Goal: Task Accomplishment & Management: Manage account settings

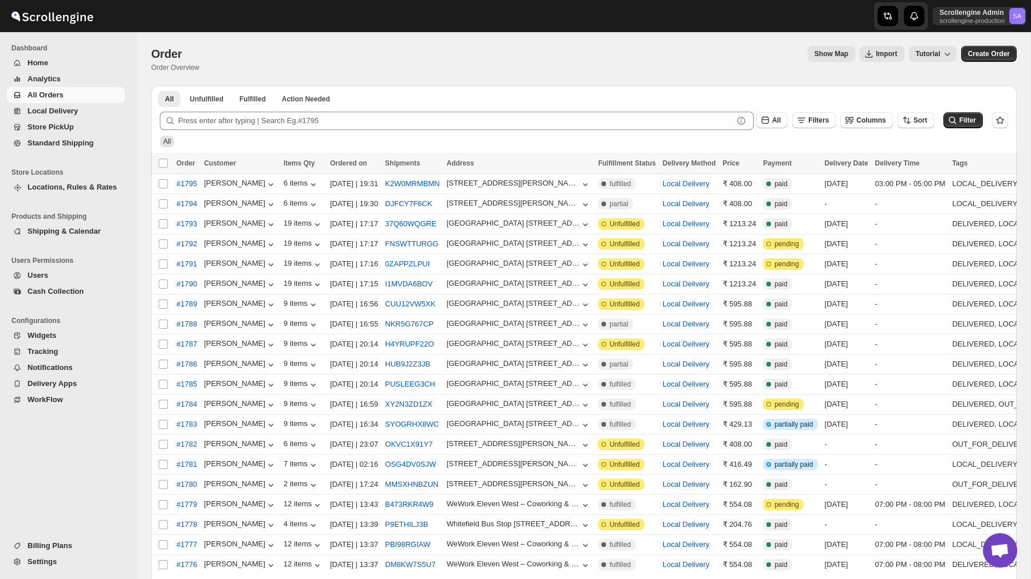
click at [54, 567] on span "Settings" at bounding box center [74, 561] width 95 height 11
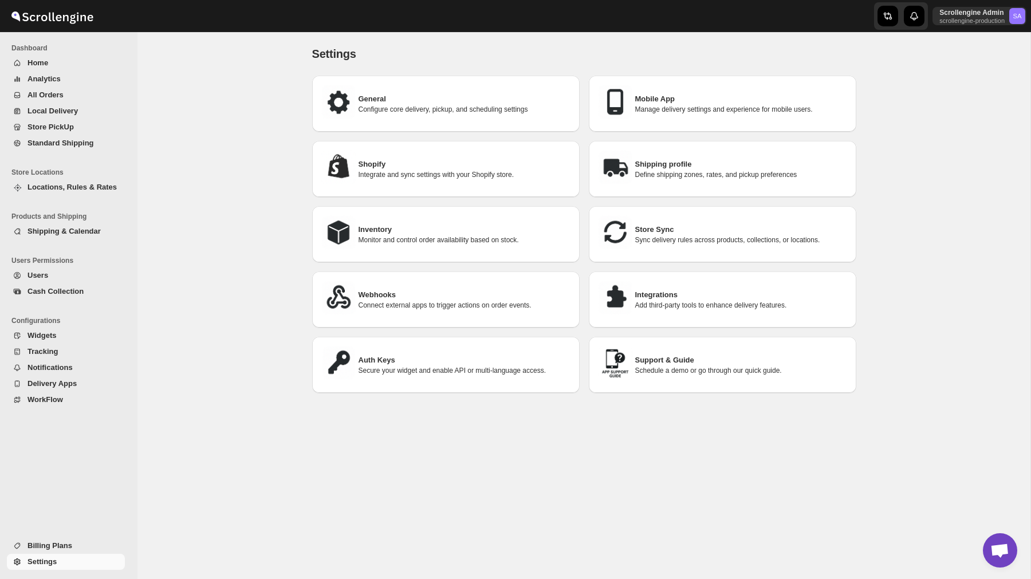
click at [44, 392] on button "WorkFlow" at bounding box center [66, 400] width 118 height 16
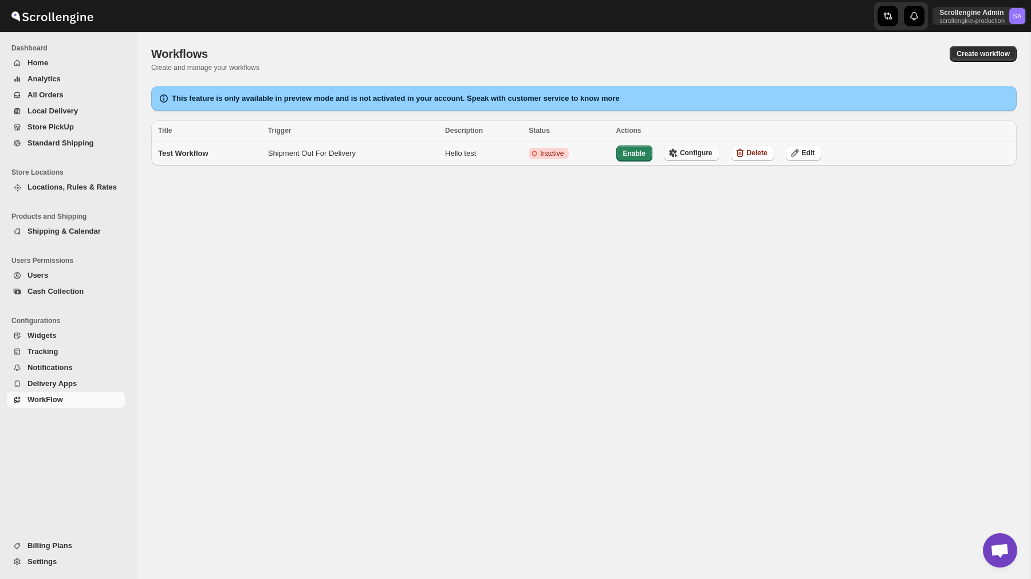
click at [699, 153] on span "Configure" at bounding box center [696, 152] width 33 height 9
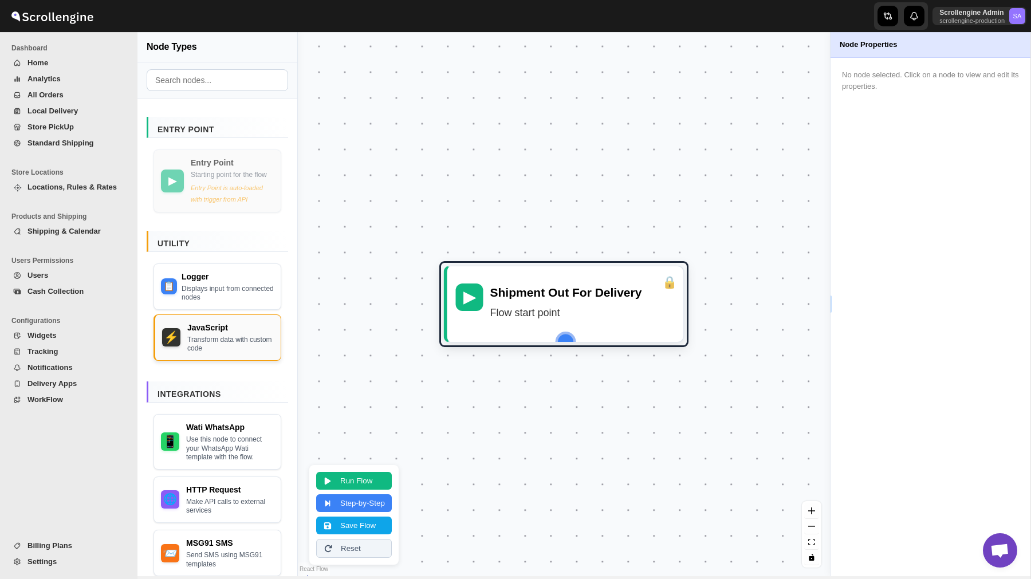
click at [195, 353] on div "Transform data with custom code" at bounding box center [230, 345] width 86 height 18
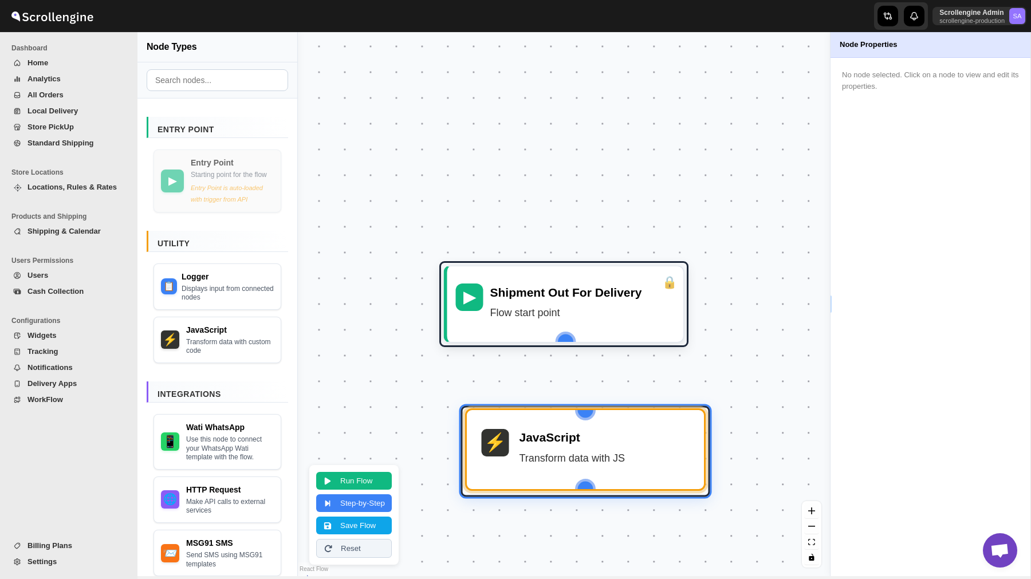
drag, startPoint x: 582, startPoint y: 497, endPoint x: 579, endPoint y: 435, distance: 62.5
click at [579, 435] on div "⚡ JavaScript Transform data with JS" at bounding box center [585, 449] width 216 height 58
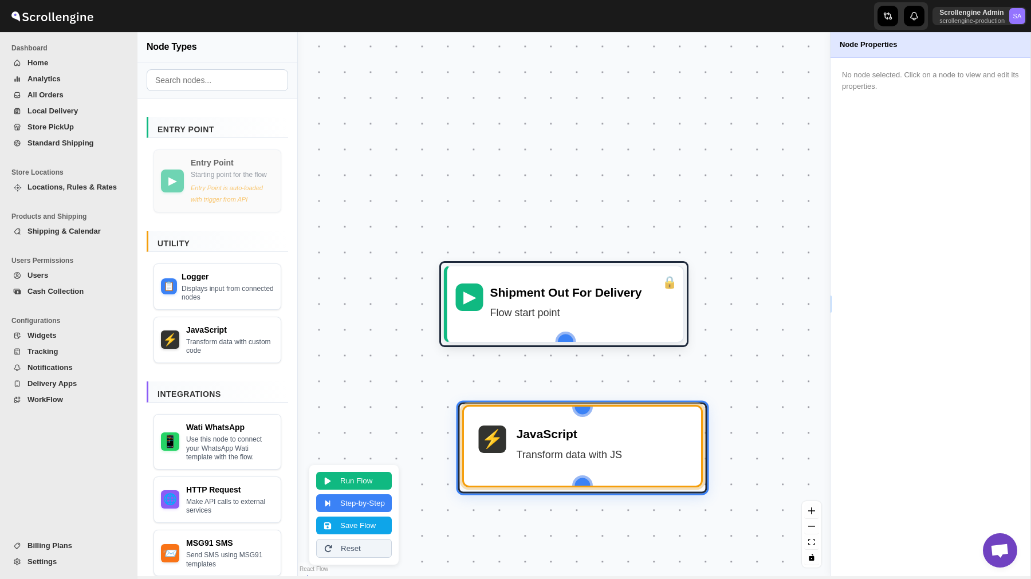
click at [579, 435] on div "JavaScript" at bounding box center [601, 433] width 170 height 17
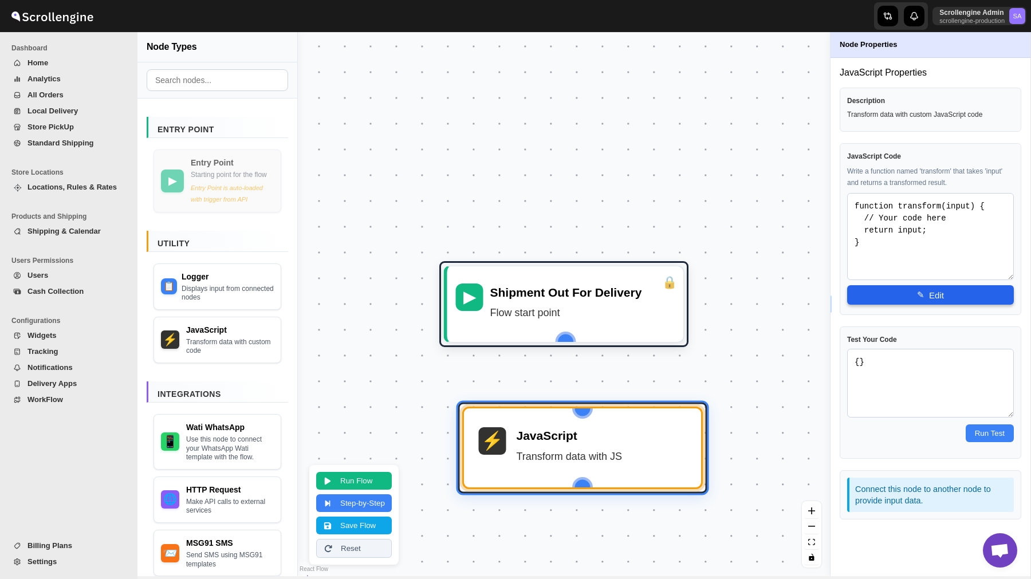
click at [901, 286] on button "✎ Edit" at bounding box center [930, 294] width 167 height 19
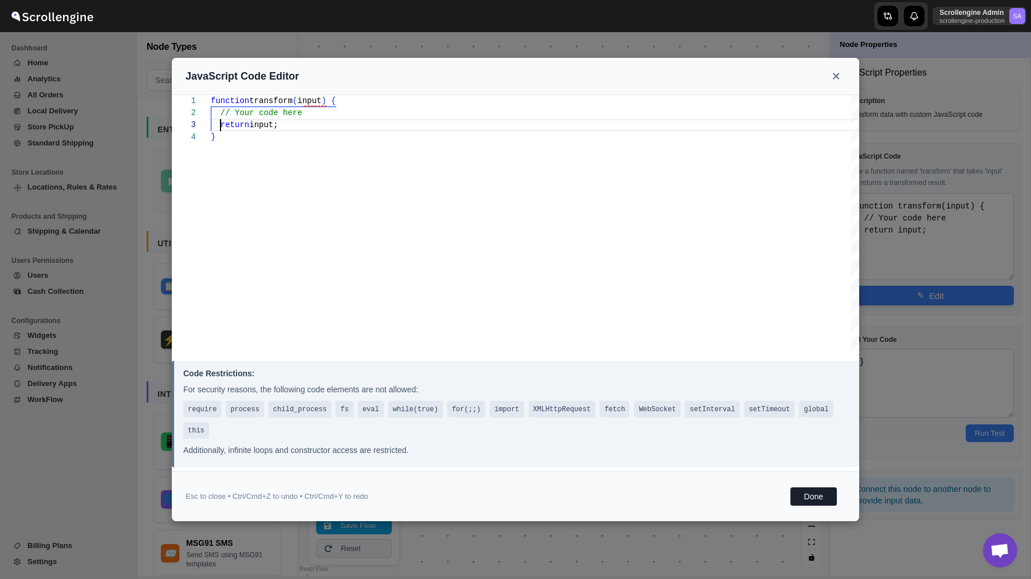
scroll to position [24, 0]
click at [219, 123] on div "function transform ( input ) { // Your code here return input; }" at bounding box center [535, 225] width 648 height 261
type textarea "function transform(input) { // Your code here vreturn input; }"
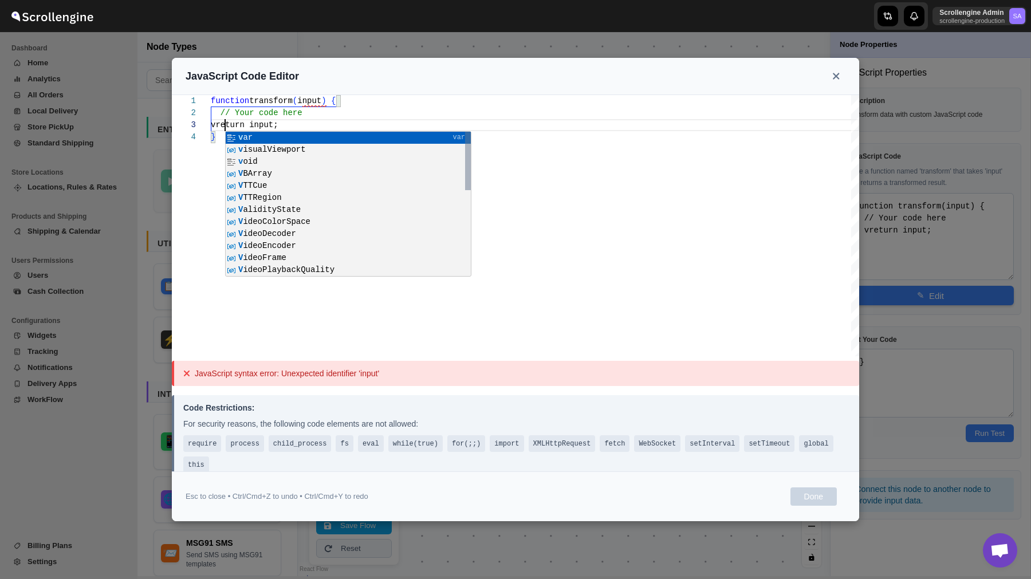
type textarea "function transform(input) { // Your code here v return input; }"
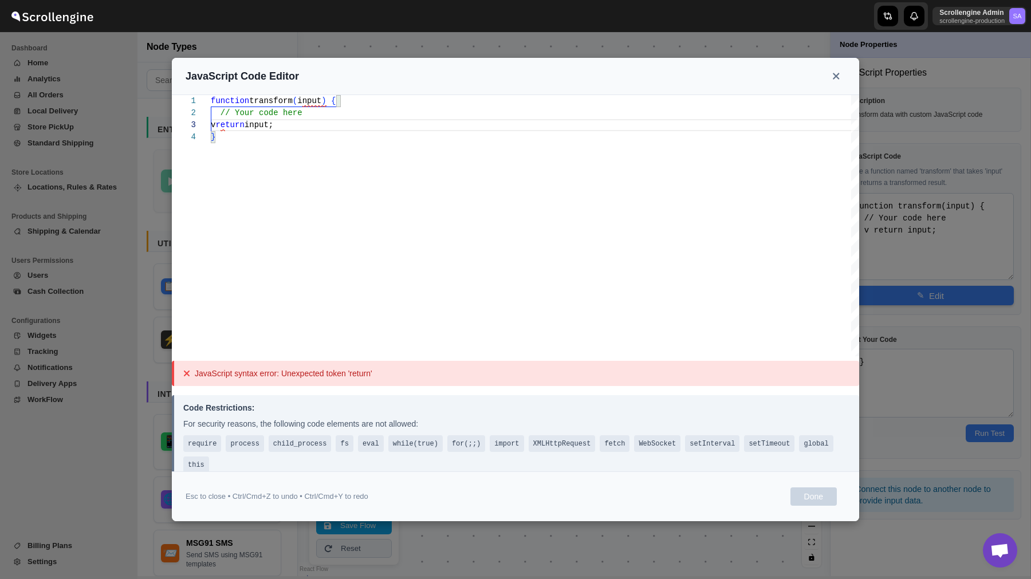
type textarea "function transform(input) { // Your code here vreturn input; }"
type textarea "function transform(input) { // Your code here return input; }"
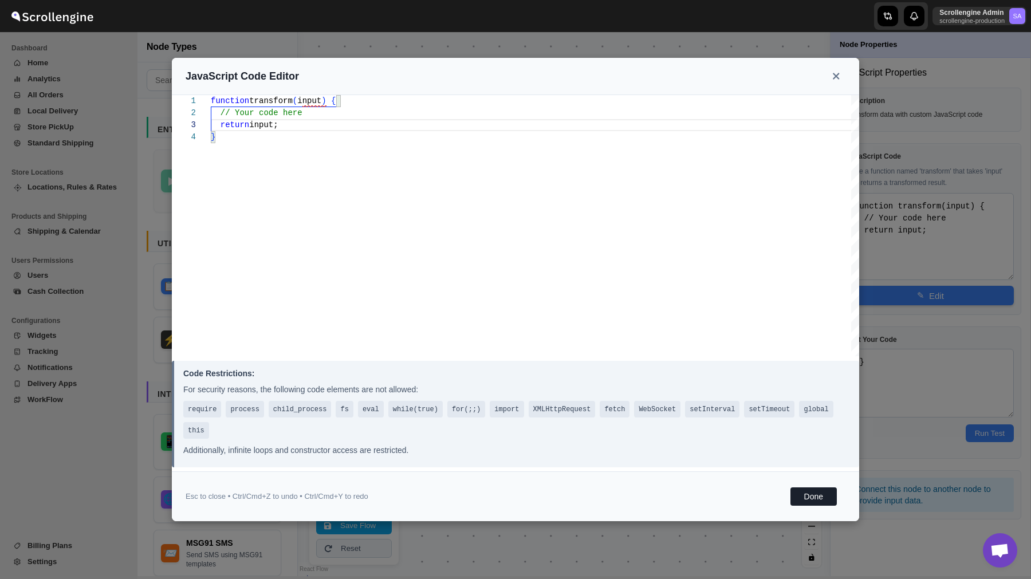
type textarea "function transform(input) { // Your code here return input; }"
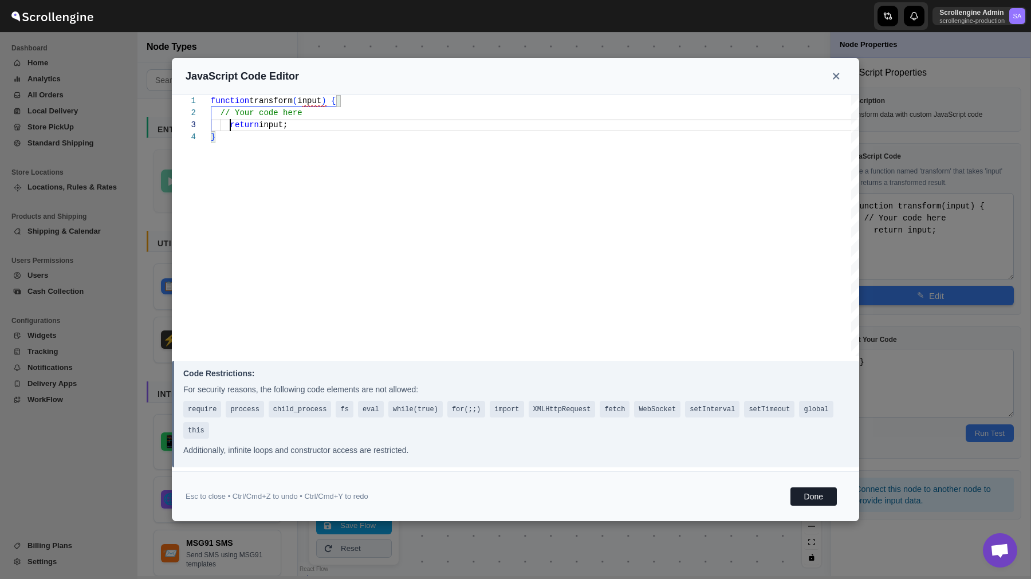
type textarea "function transform(input) { // Your code here return input; }"
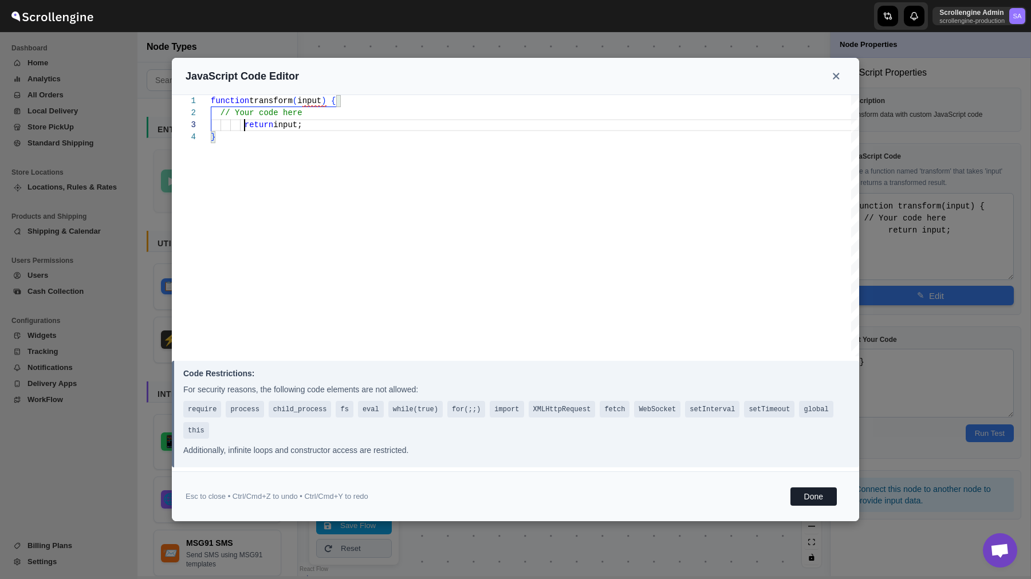
type textarea "function transform(input) { // Your code here return input; }"
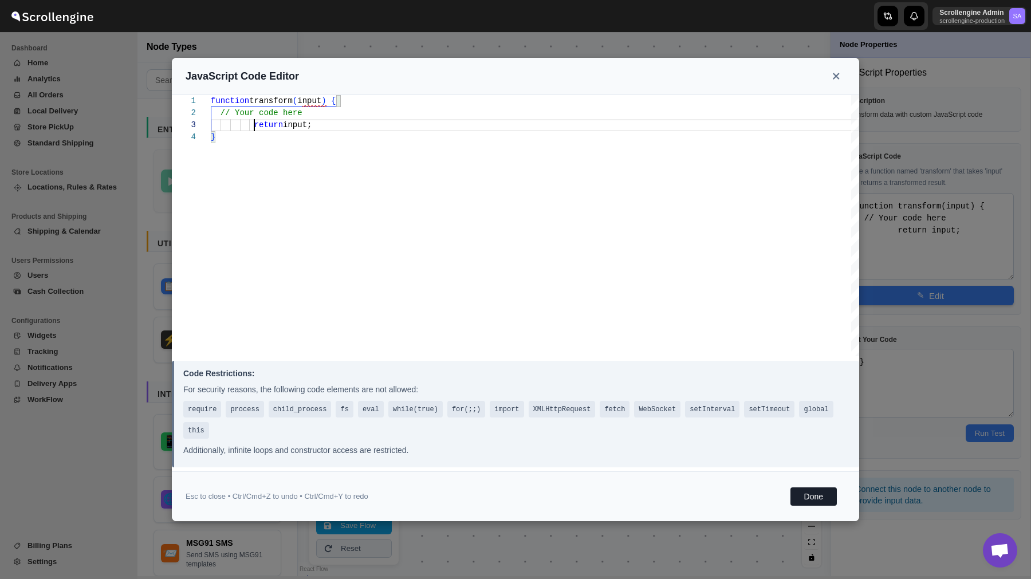
type textarea "function transform(input) { // Your code here return input; }"
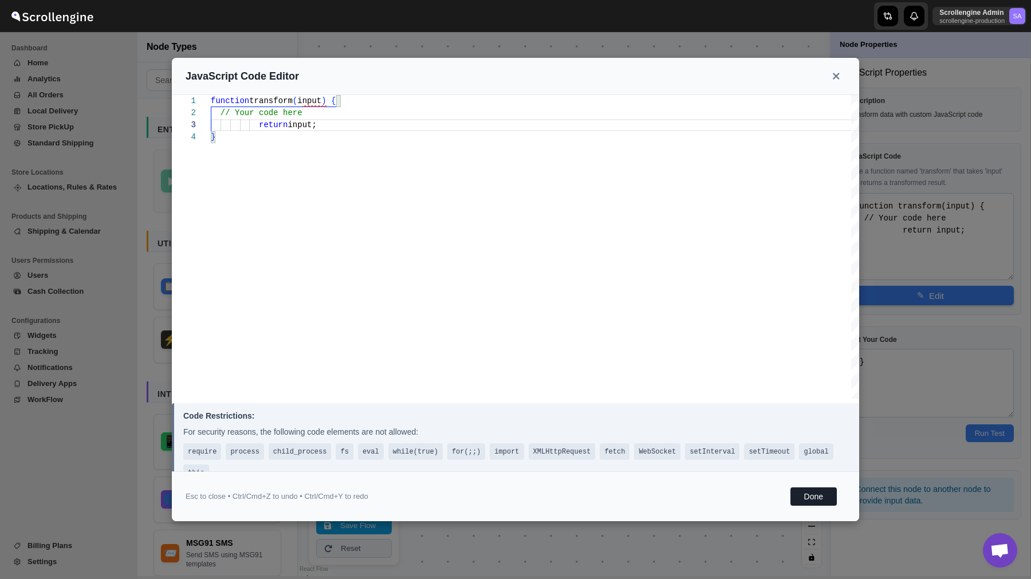
type textarea "function transform(input) { // Your code here return input; }"
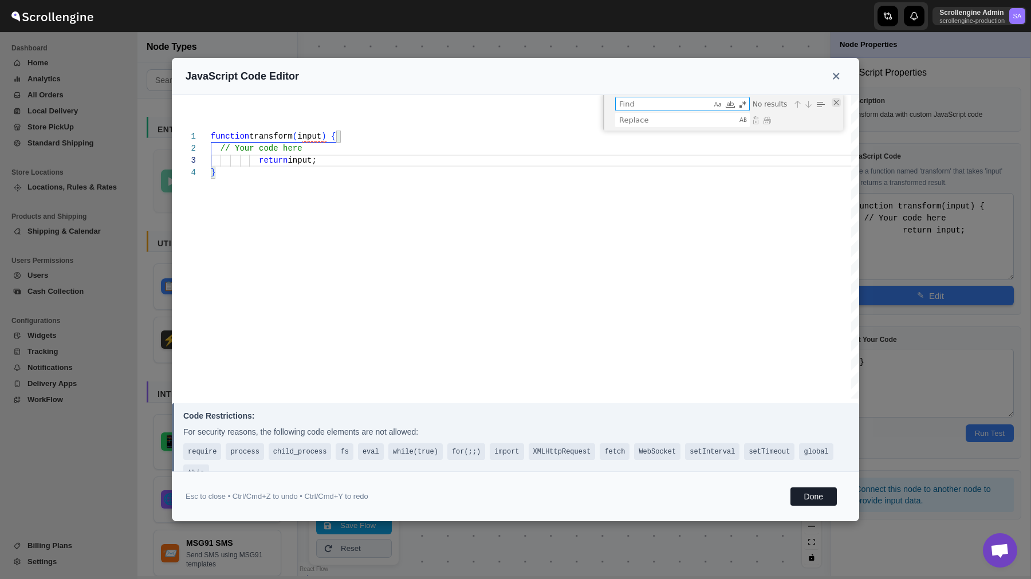
click at [836, 100] on div "Close (Escape)" at bounding box center [835, 102] width 9 height 9
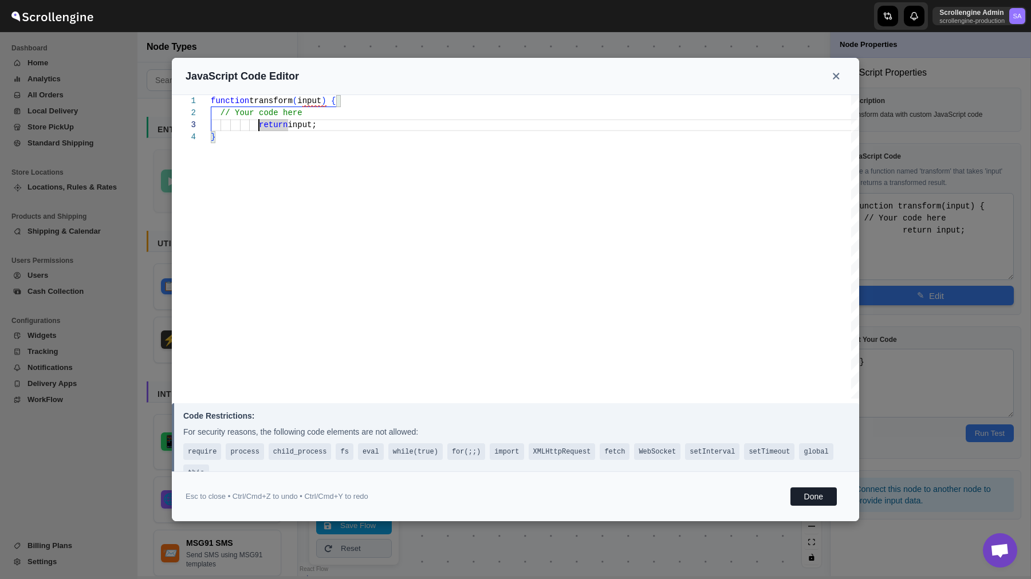
scroll to position [36, 0]
click at [389, 158] on div "function transform ( input ) { // Your code here return input; }" at bounding box center [535, 246] width 648 height 303
type textarea "function transform(input) { // Your code here return input; }"
click at [396, 123] on div "function transform ( input ) { // Your code here return input; }" at bounding box center [535, 246] width 648 height 303
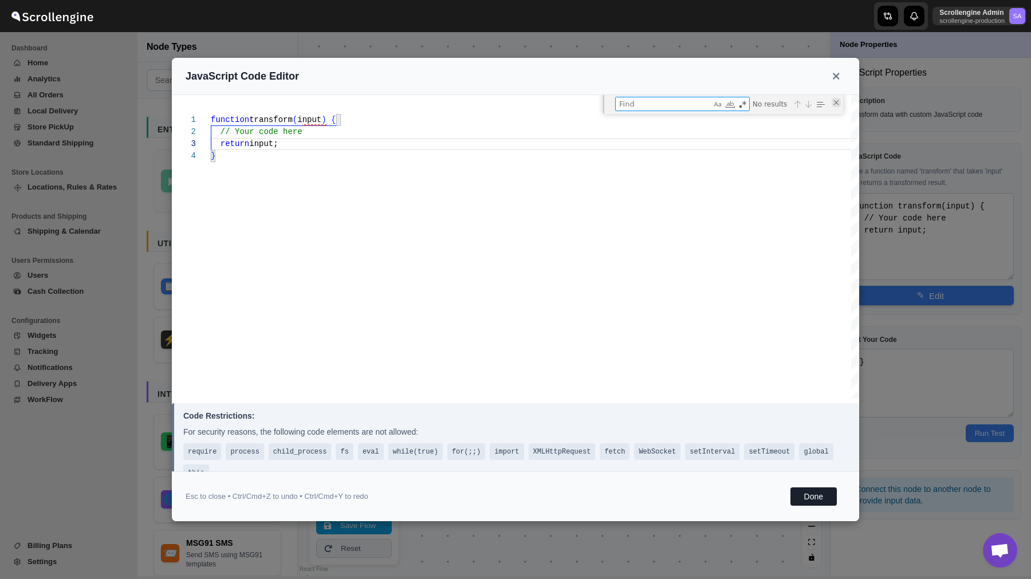
click at [835, 102] on div "Close (Escape)" at bounding box center [835, 102] width 9 height 9
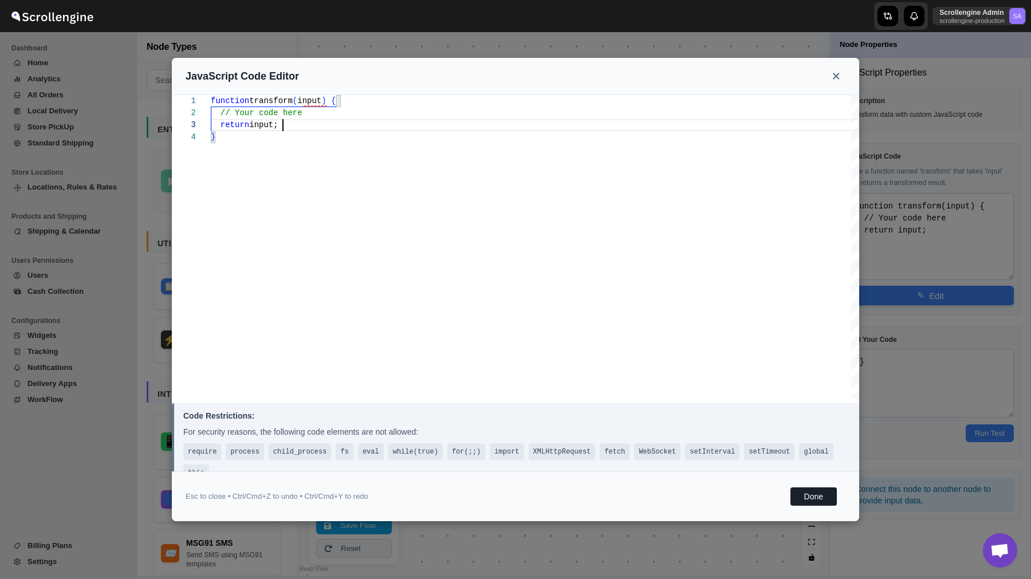
scroll to position [36, 0]
click at [652, 140] on div "function transform ( input ) { // Your code here return input; }" at bounding box center [535, 246] width 648 height 303
click at [629, 132] on div "function transform ( input ) { // Your code here return input; }" at bounding box center [535, 246] width 648 height 303
click at [628, 117] on div "function transform ( input ) { // Your code here return input; }" at bounding box center [535, 246] width 648 height 303
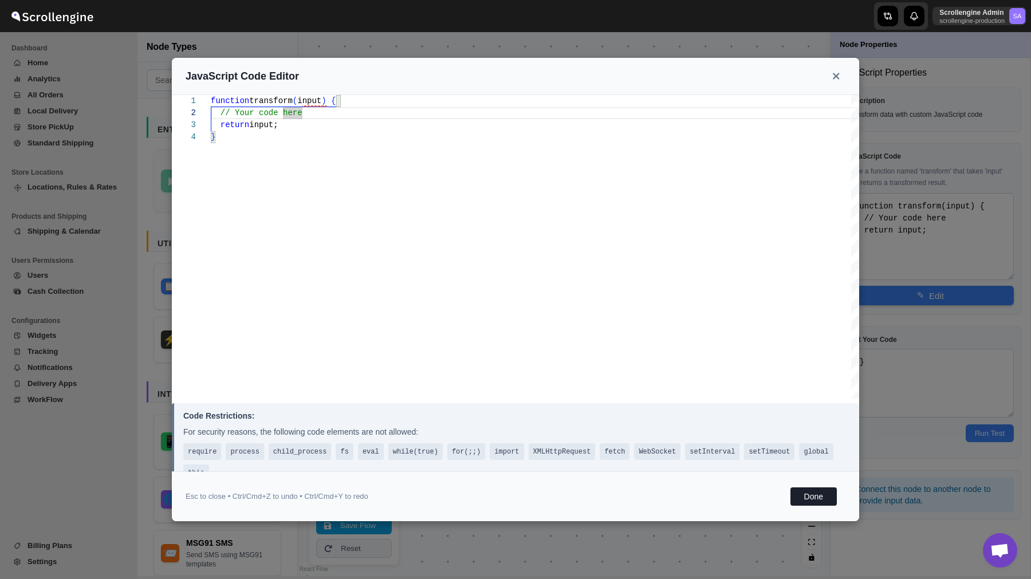
type textarea "function transform(input) { // Your code hereƒ return input; }"
type textarea "function transform(input) { // Your code here return input; }"
click at [834, 76] on icon at bounding box center [836, 76] width 8 height 10
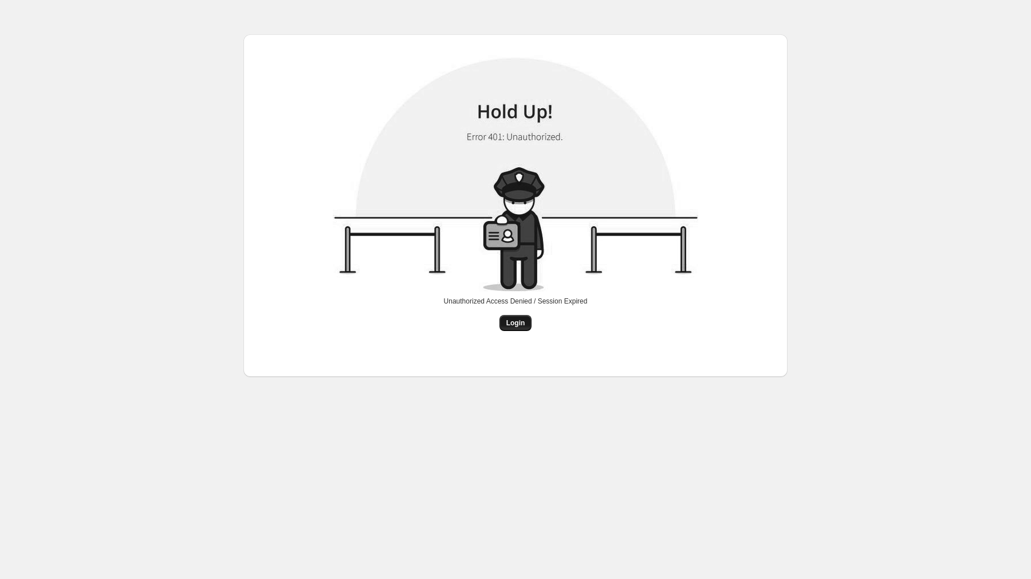
click at [520, 316] on button "Login" at bounding box center [515, 323] width 33 height 16
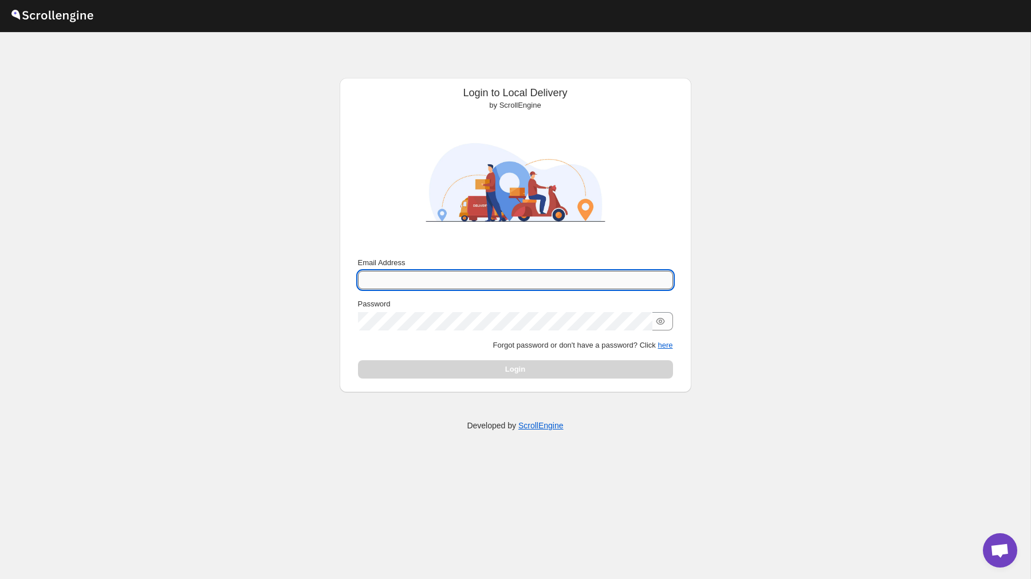
click at [487, 271] on input "Email Address" at bounding box center [515, 280] width 315 height 18
click at [485, 280] on input "nav.sharma47@outlook.com" at bounding box center [515, 280] width 315 height 18
type input "nawneet.sharma@outlook.com"
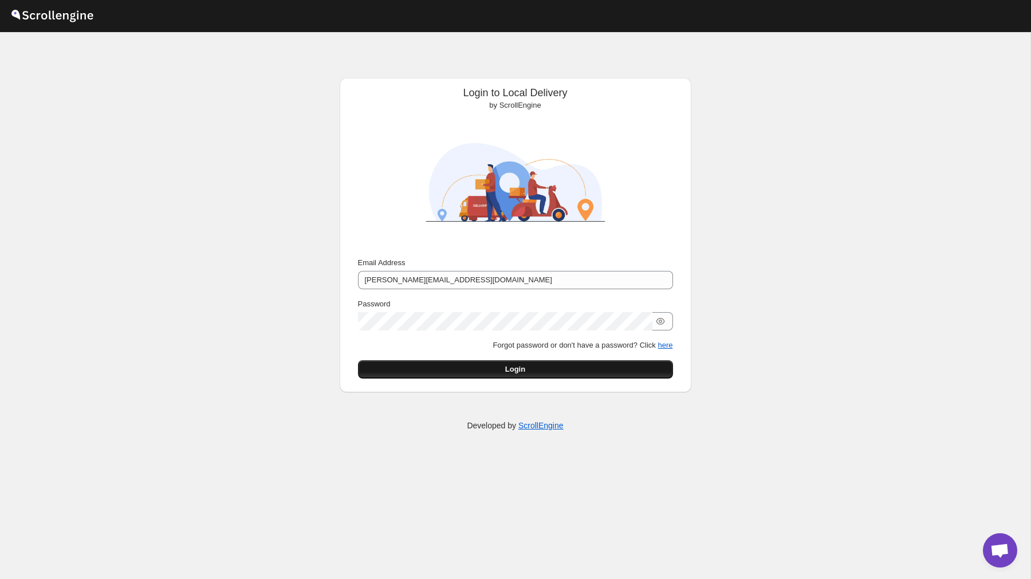
click at [555, 375] on button "Login" at bounding box center [515, 369] width 315 height 18
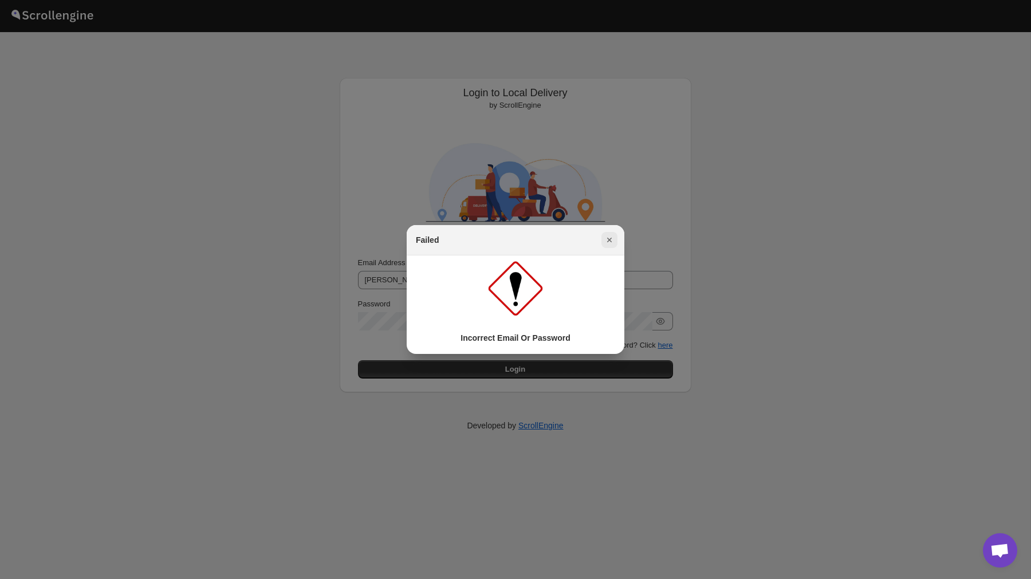
click at [608, 238] on icon "Close" at bounding box center [609, 239] width 11 height 11
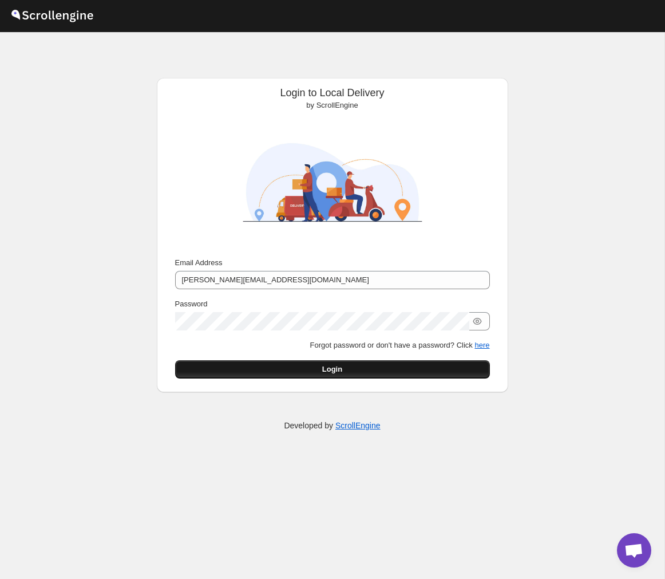
click at [366, 363] on button "Login" at bounding box center [332, 369] width 315 height 18
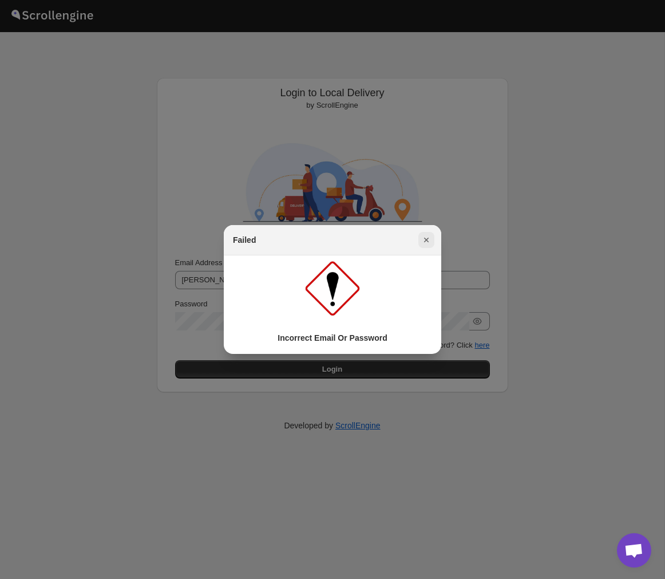
click at [425, 240] on icon "Close" at bounding box center [426, 239] width 11 height 11
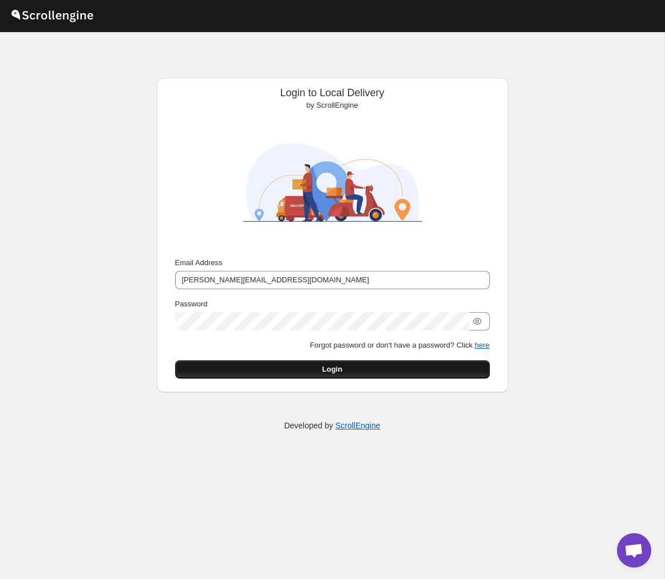
click at [378, 362] on button "Login" at bounding box center [332, 369] width 315 height 18
click at [383, 365] on button "Login" at bounding box center [332, 369] width 315 height 18
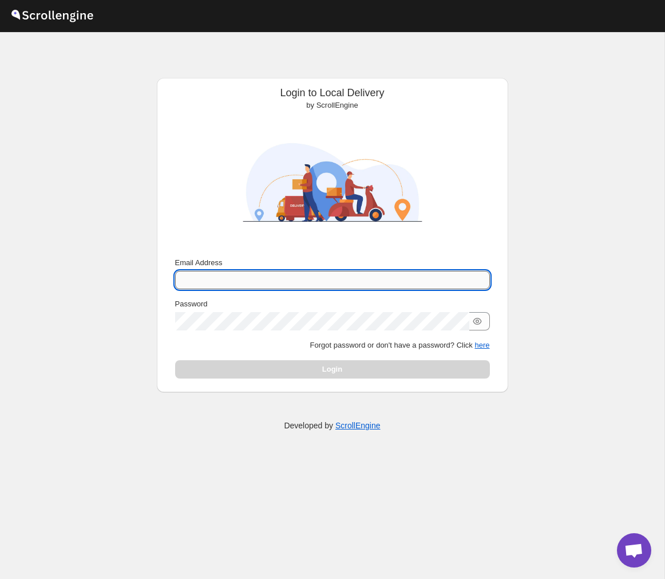
click at [353, 278] on input "Email Address" at bounding box center [332, 280] width 315 height 18
type input "[PERSON_NAME][EMAIL_ADDRESS][DOMAIN_NAME]"
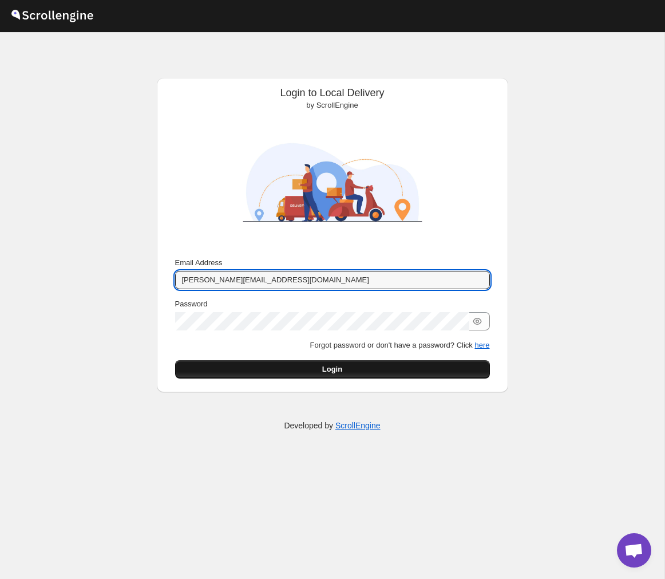
click at [348, 362] on button "Login" at bounding box center [332, 369] width 315 height 18
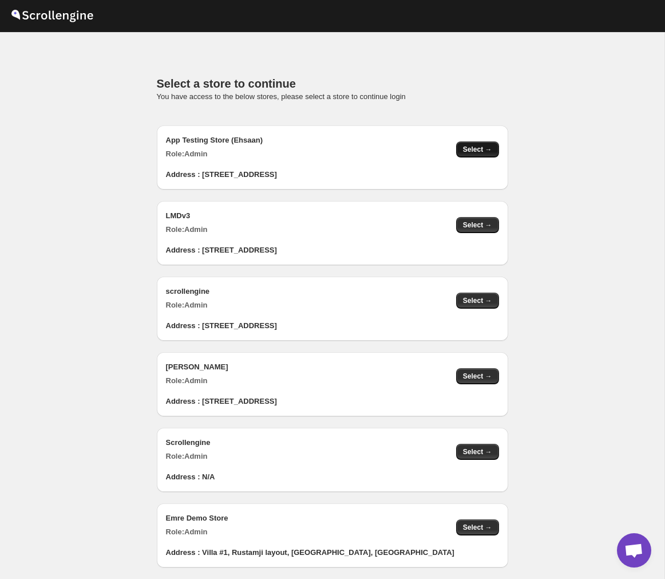
click at [478, 151] on span "Select →" at bounding box center [477, 149] width 29 height 9
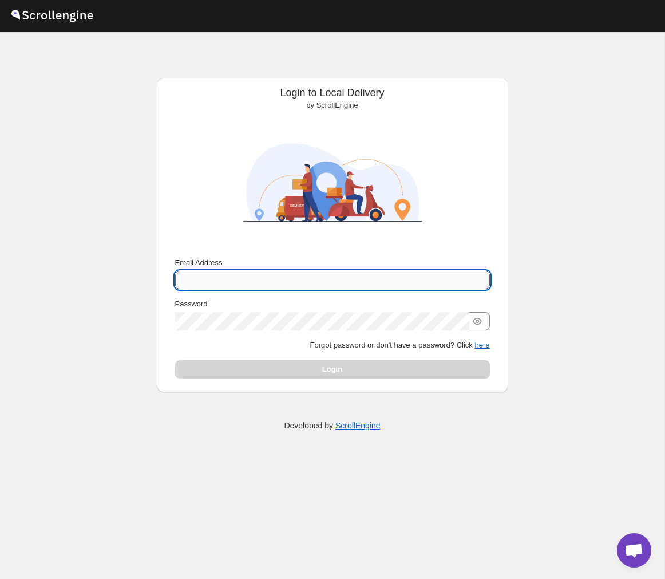
click at [309, 277] on input "Email Address" at bounding box center [332, 280] width 315 height 18
type input "[PERSON_NAME][EMAIL_ADDRESS][DOMAIN_NAME]"
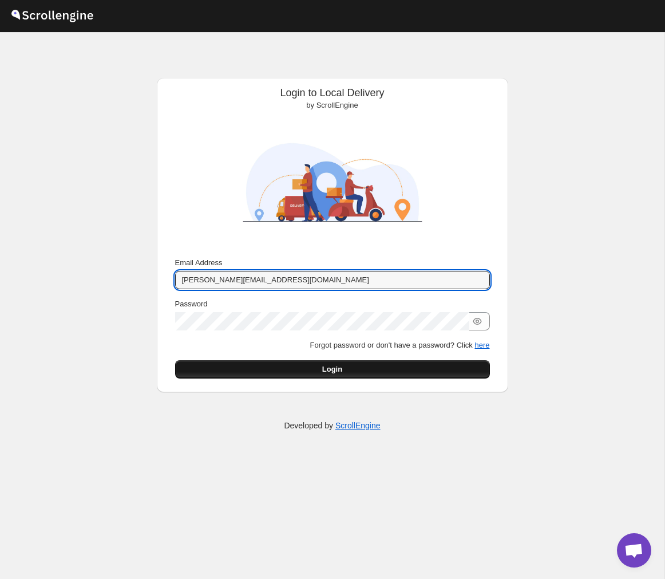
click at [324, 369] on span "Login" at bounding box center [332, 369] width 20 height 11
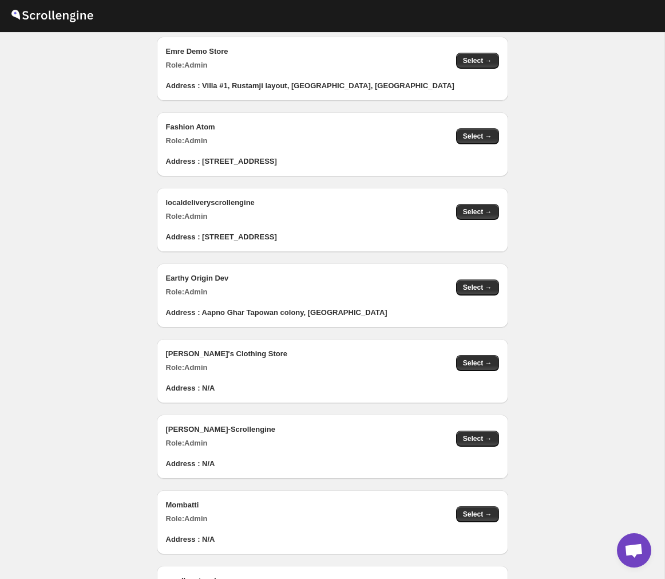
scroll to position [1135, 0]
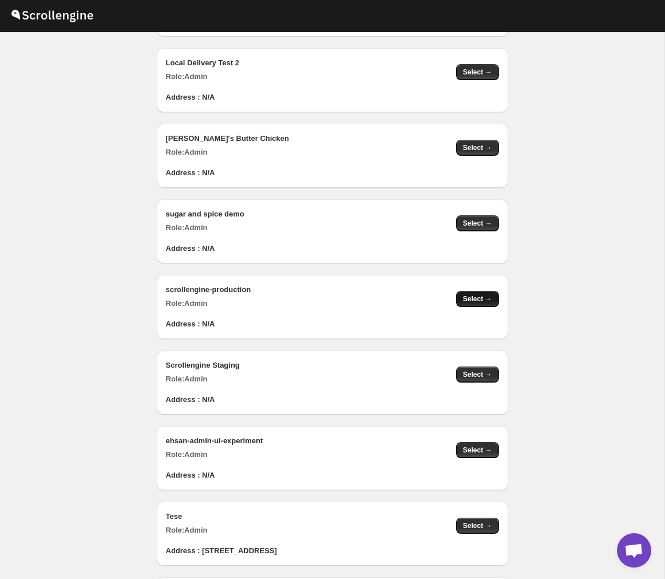
click at [482, 301] on span "Select →" at bounding box center [477, 298] width 29 height 9
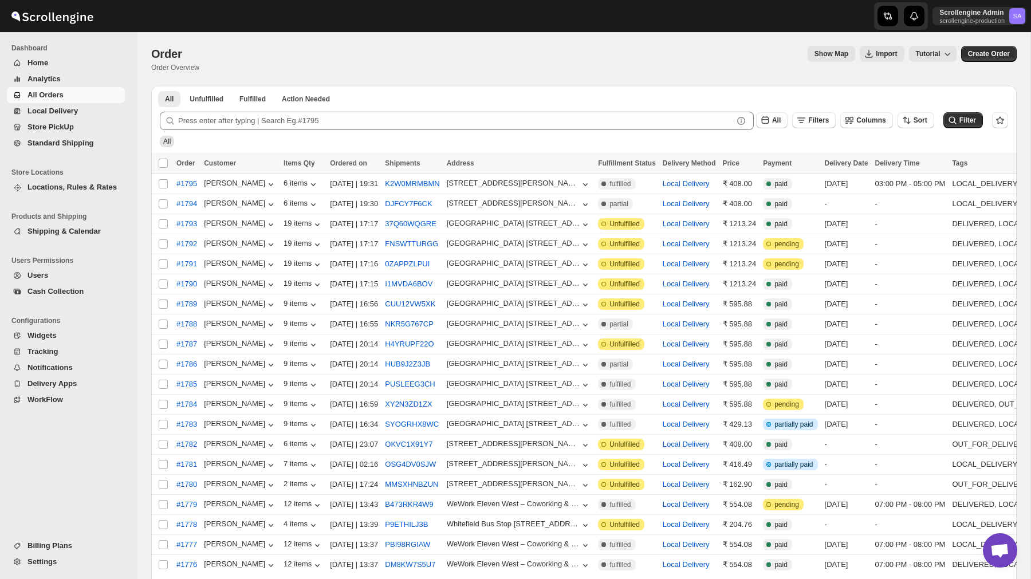
click at [58, 76] on span "Analytics" at bounding box center [43, 78] width 33 height 9
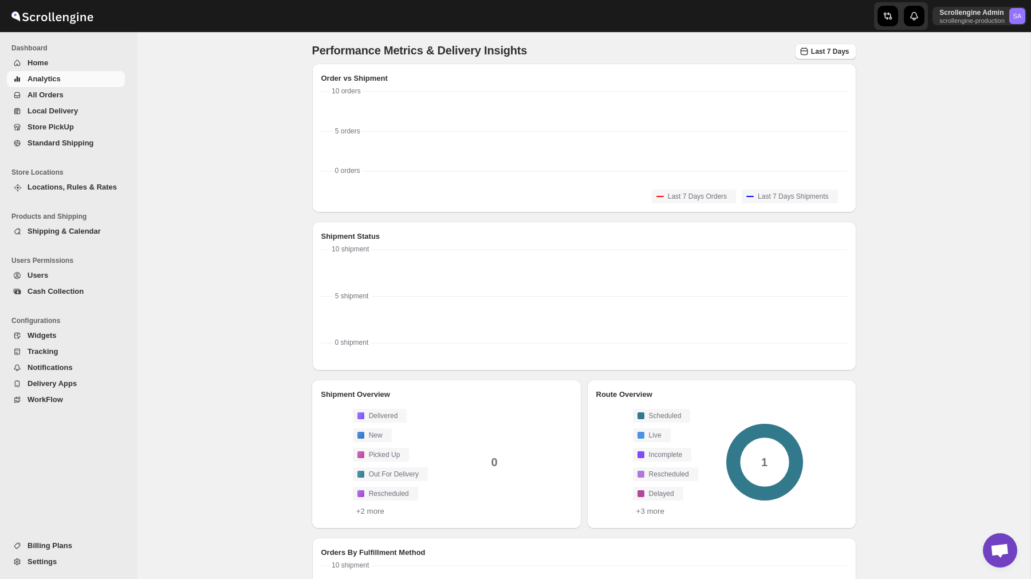
click at [50, 278] on span "Users" at bounding box center [74, 275] width 95 height 11
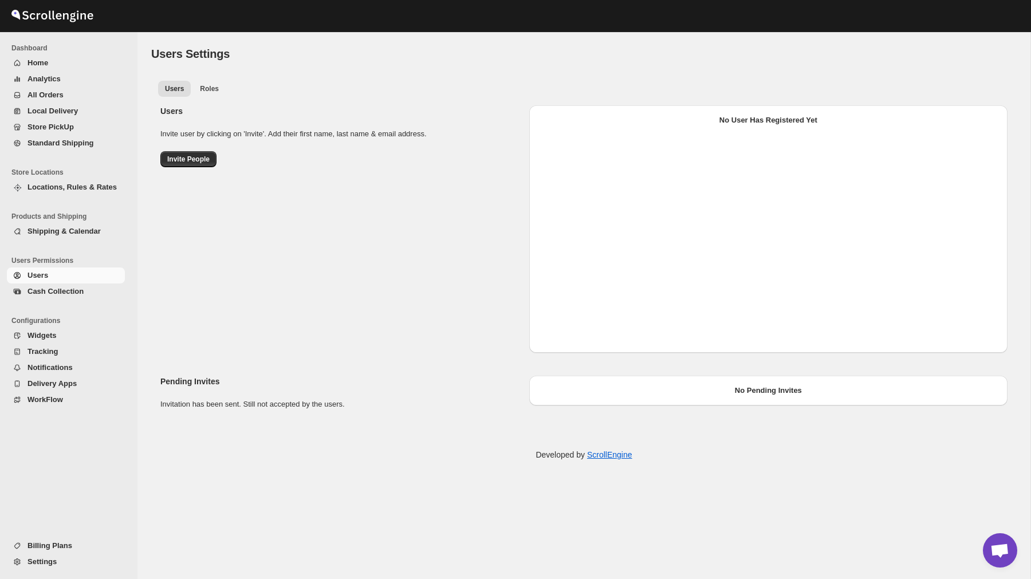
select select "637b767fbaab0276b10c91d5"
select select "637b767fbaab0276b10c91d7"
select select "637b767fbaab0276b10c91d5"
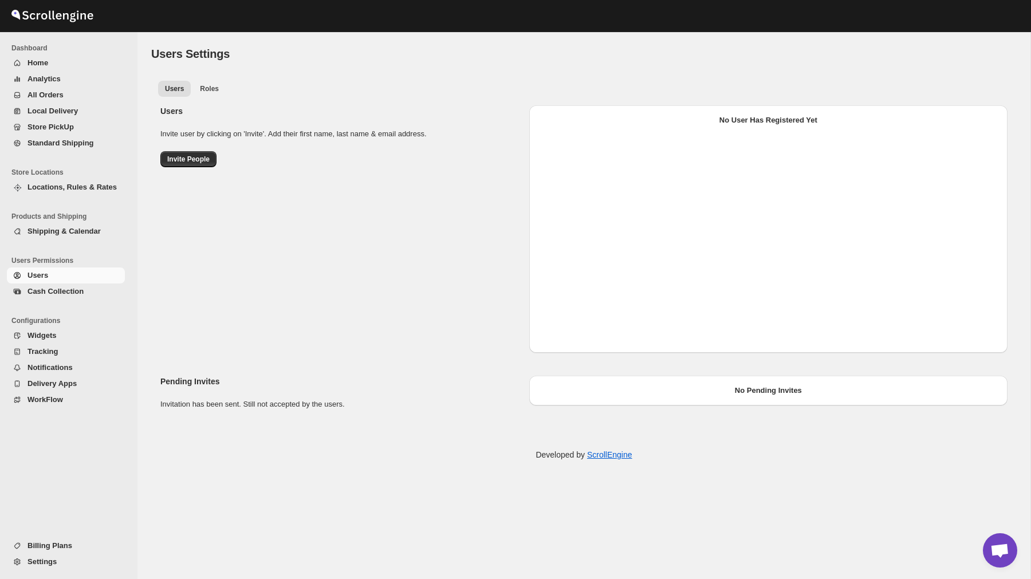
select select "637b767fbaab0276b10c91d5"
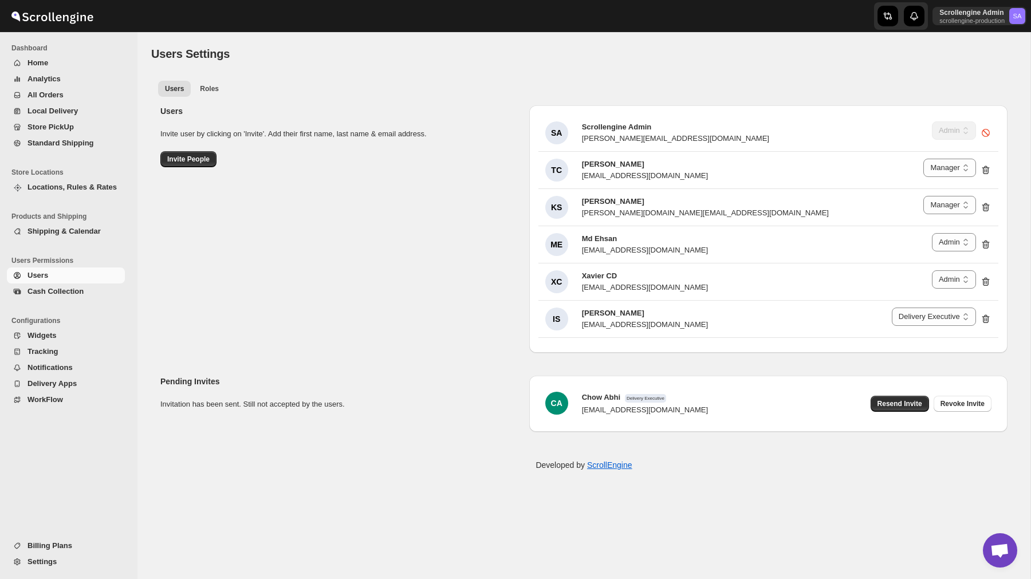
click at [60, 363] on span "Notifications" at bounding box center [49, 367] width 45 height 9
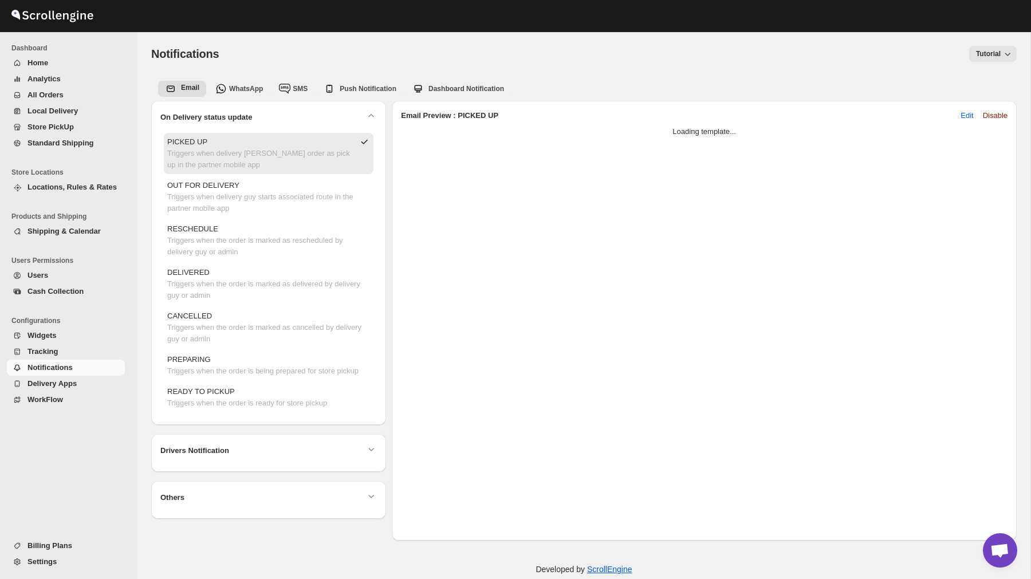
click at [46, 546] on span "Billing Plans" at bounding box center [49, 545] width 45 height 9
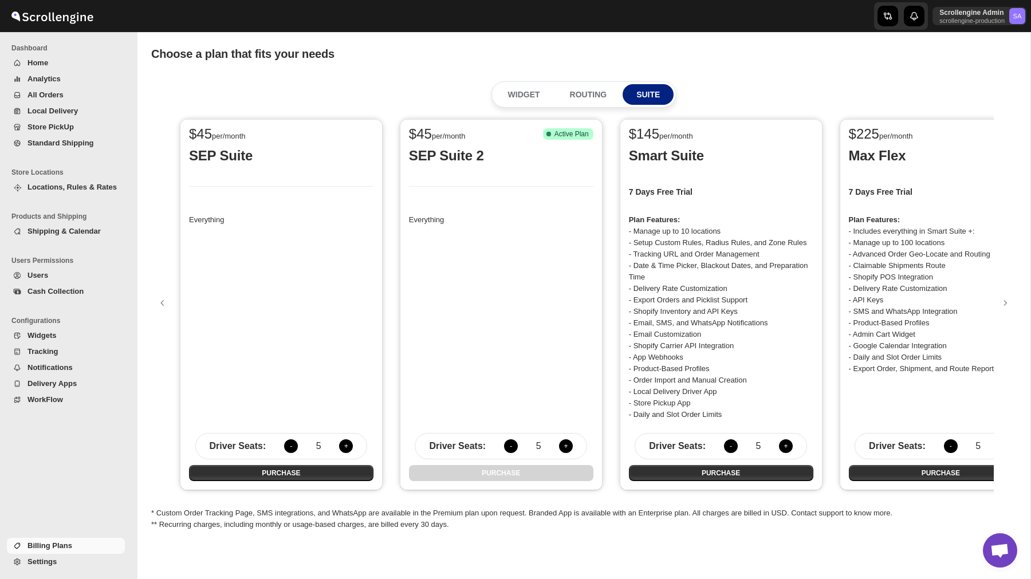
click at [49, 78] on span "Analytics" at bounding box center [43, 78] width 33 height 9
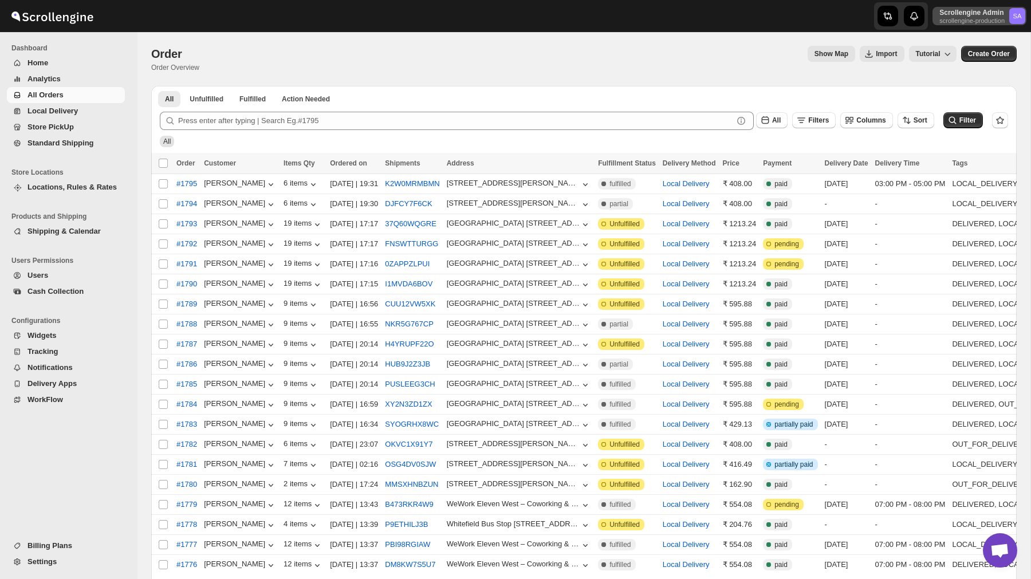
click at [962, 25] on button "Scrollengine Admin scrollengine-production SA" at bounding box center [979, 16] width 94 height 18
click at [990, 48] on span "Online Store" at bounding box center [993, 48] width 41 height 9
